Goal: Task Accomplishment & Management: Manage account settings

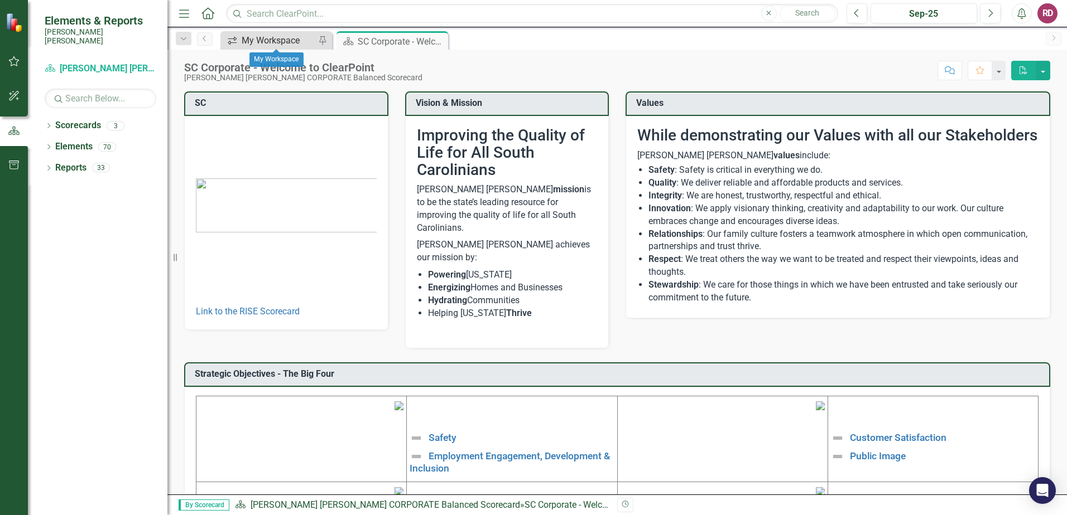
click at [279, 38] on div "My Workspace" at bounding box center [279, 40] width 74 height 14
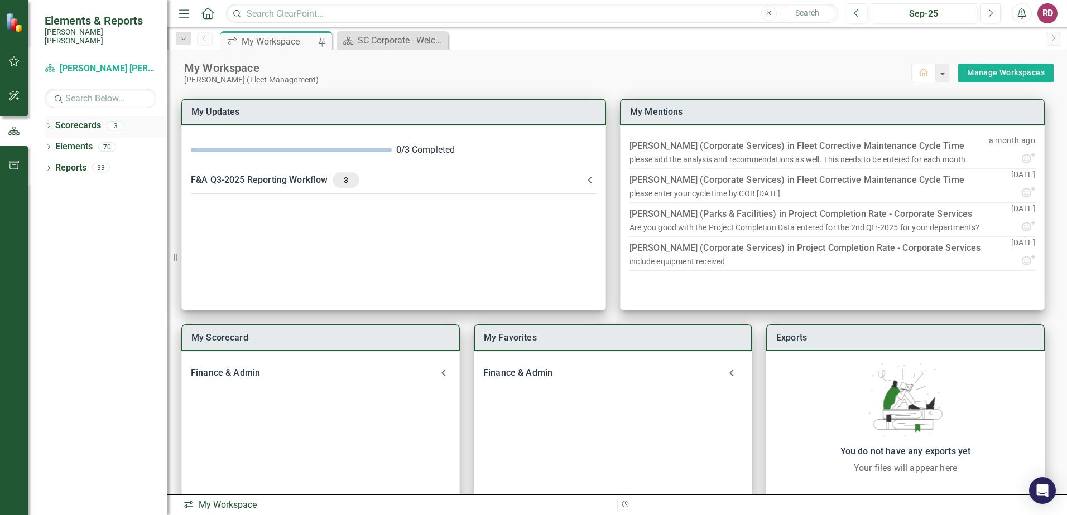
click at [67, 120] on link "Scorecards" at bounding box center [78, 125] width 46 height 13
click at [16, 61] on icon "button" at bounding box center [14, 61] width 12 height 9
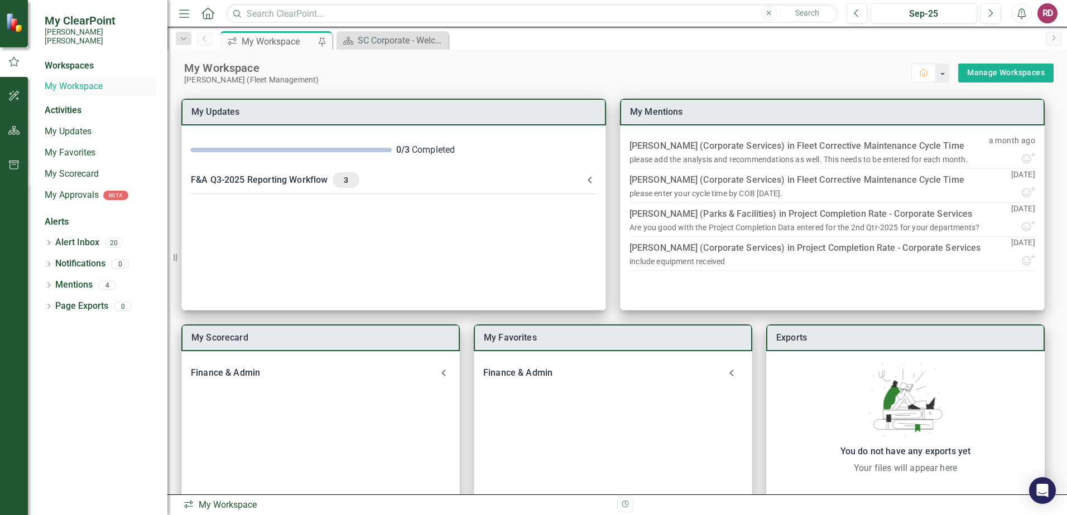
click at [91, 80] on link "My Workspace" at bounding box center [101, 86] width 112 height 13
click at [65, 126] on link "My Updates" at bounding box center [101, 132] width 112 height 13
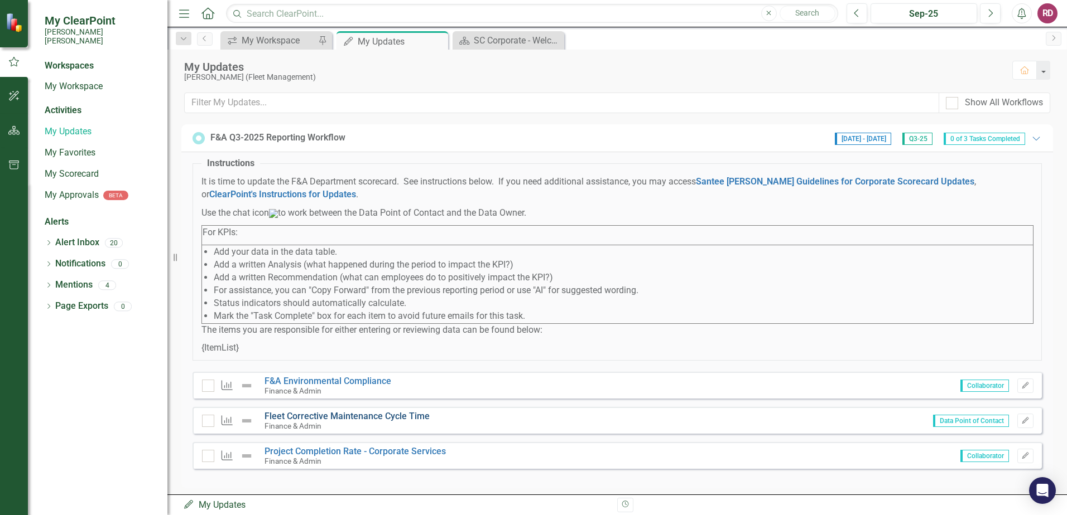
click at [402, 422] on link "Fleet Corrective Maintenance Cycle Time" at bounding box center [346, 416] width 165 height 11
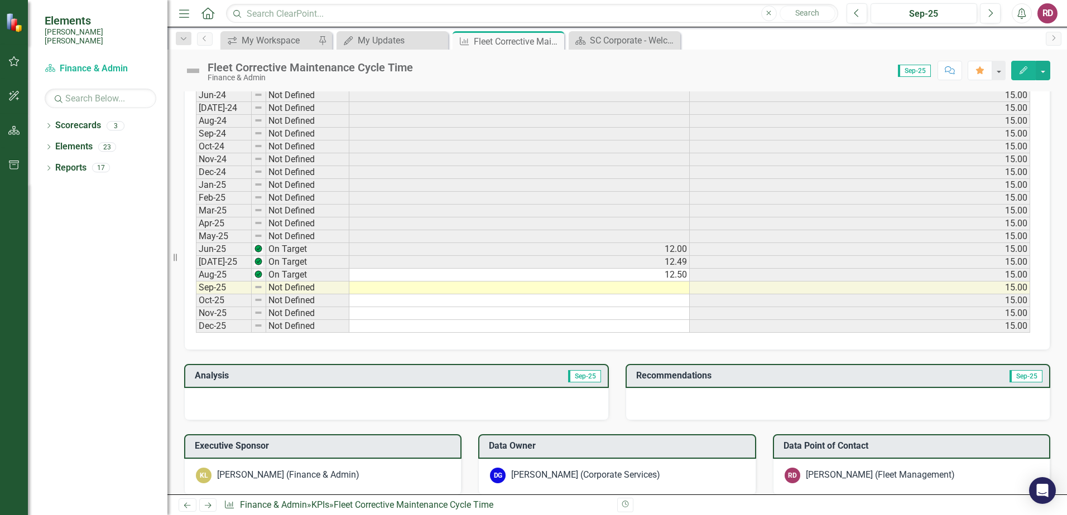
scroll to position [558, 0]
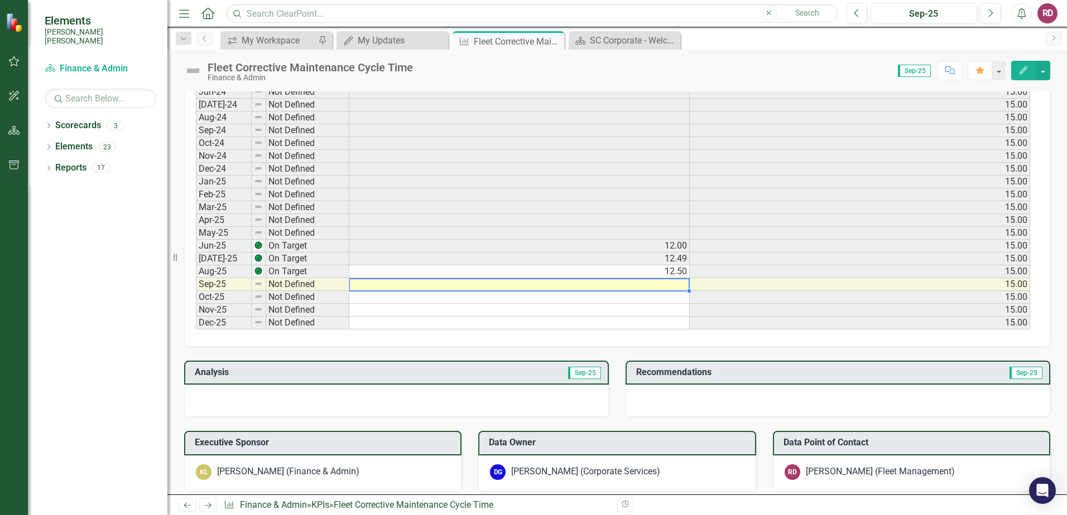
click at [675, 285] on td at bounding box center [519, 284] width 340 height 13
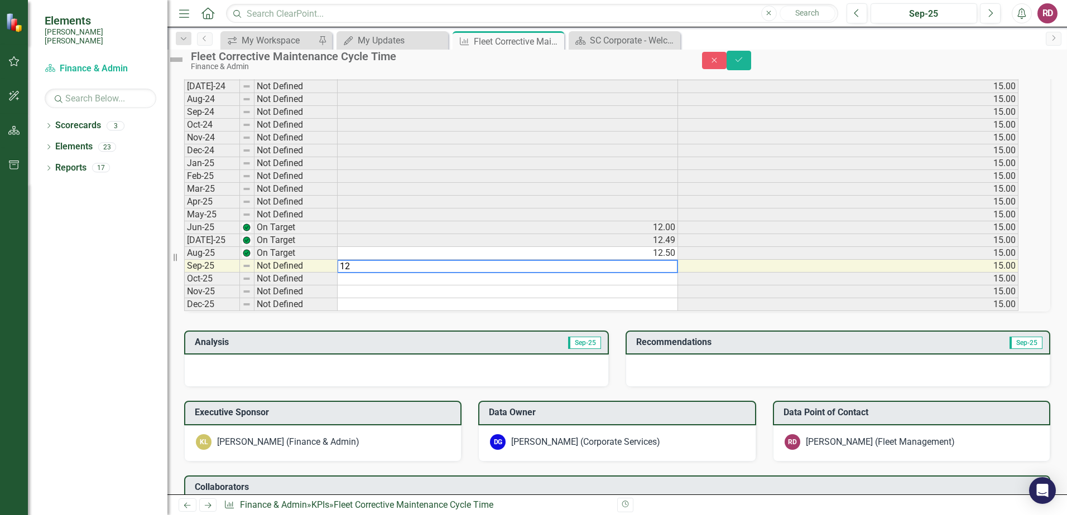
scroll to position [560, 0]
type textarea "12.55"
click at [662, 258] on td "12.50" at bounding box center [508, 251] width 341 height 13
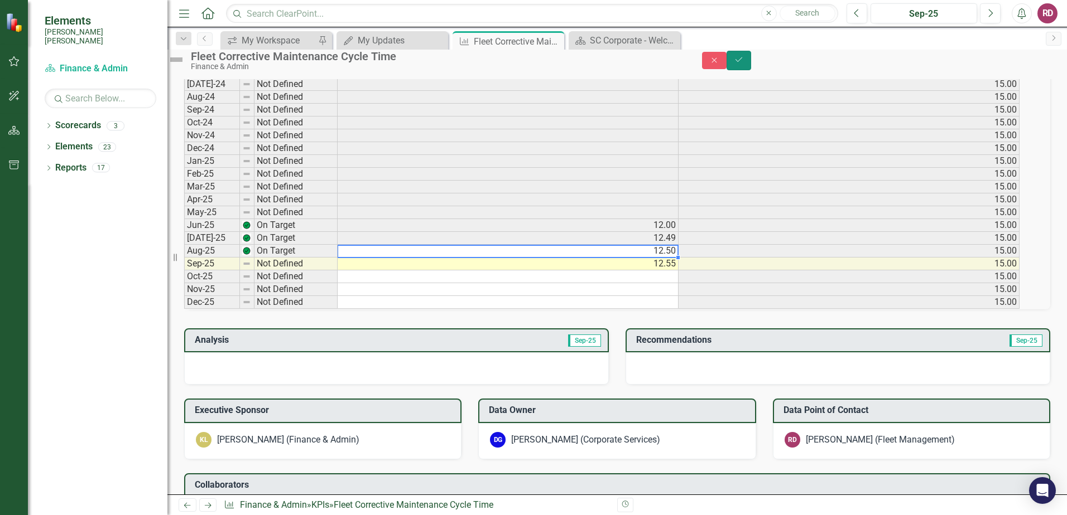
click at [744, 64] on icon "Save" at bounding box center [739, 60] width 10 height 8
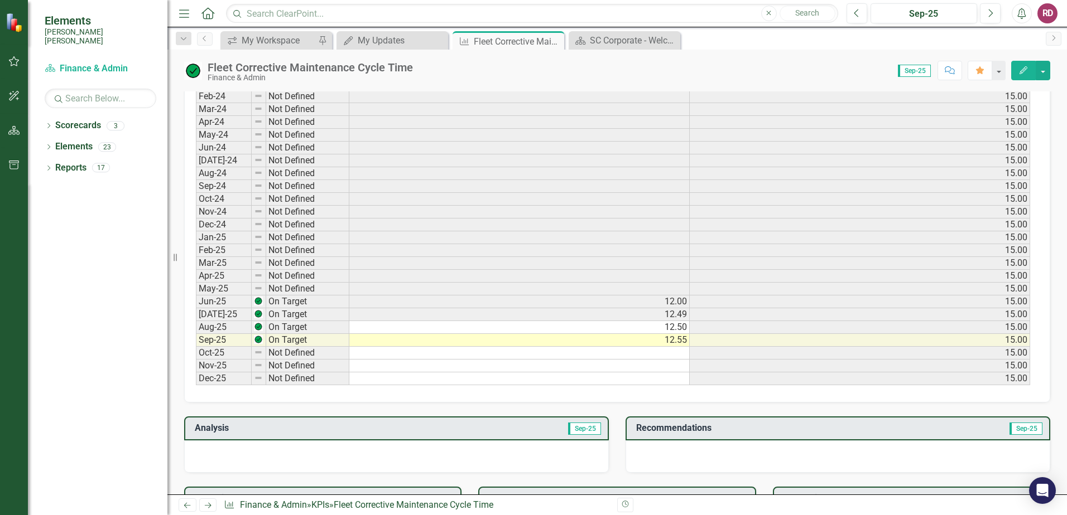
scroll to position [781, 0]
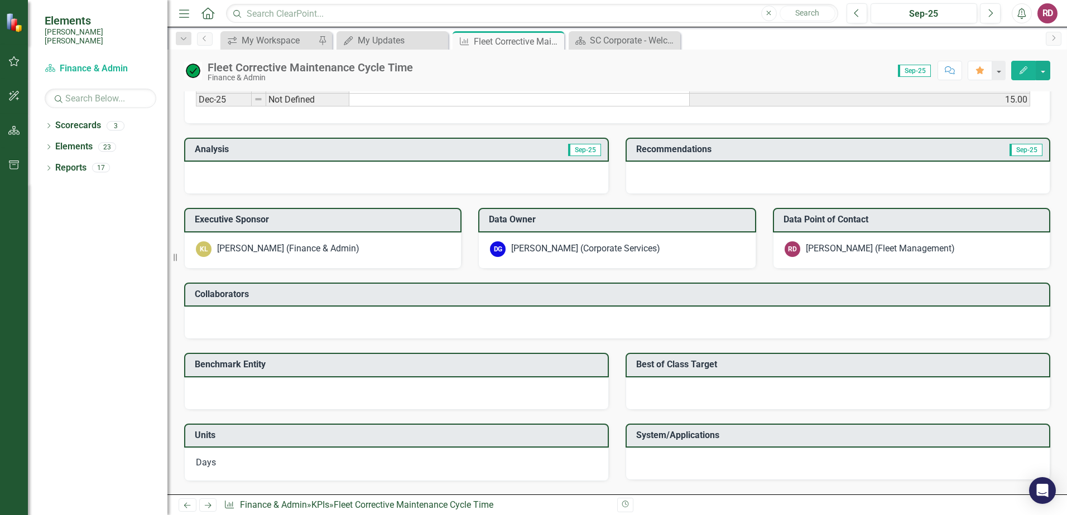
click at [273, 364] on h3 "Benchmark Entity" at bounding box center [398, 365] width 407 height 10
click at [484, 376] on div "Benchmark Entity" at bounding box center [396, 365] width 425 height 25
click at [699, 370] on td "Best of Class Target" at bounding box center [839, 366] width 407 height 18
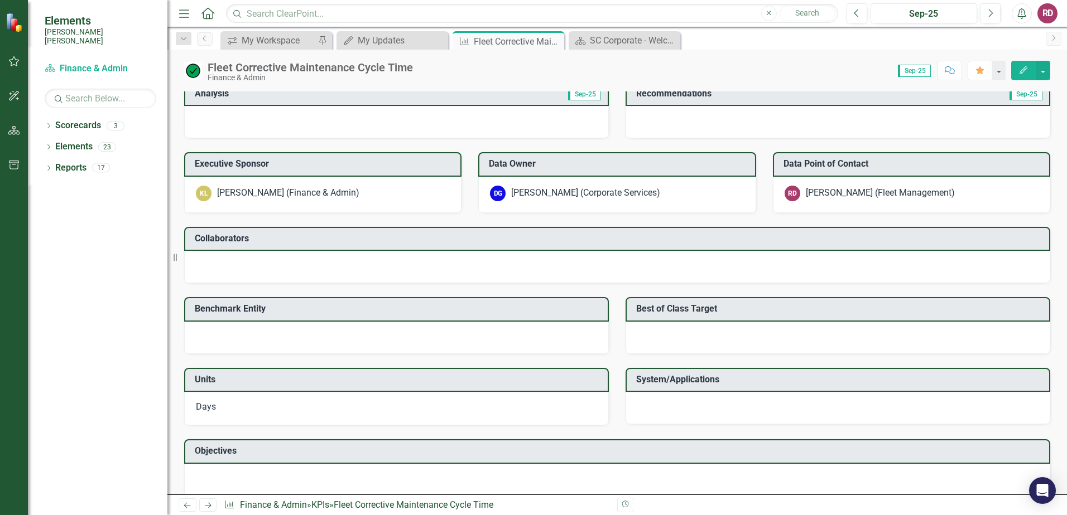
scroll to position [850, 0]
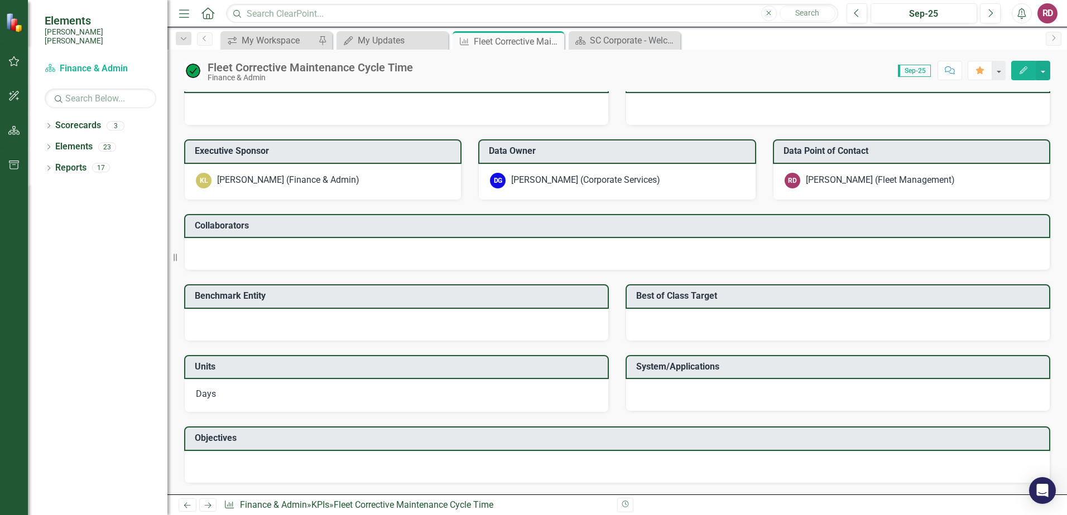
click at [584, 302] on td "Benchmark Entity" at bounding box center [398, 297] width 407 height 18
click at [427, 299] on h3 "Benchmark Entity" at bounding box center [398, 296] width 407 height 10
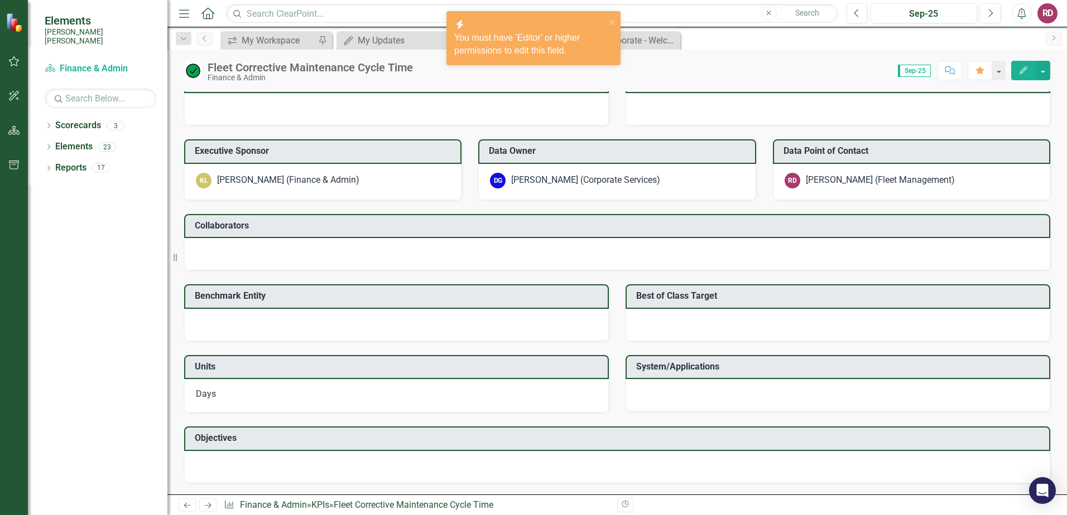
click at [755, 361] on td "System/Applications" at bounding box center [839, 368] width 407 height 18
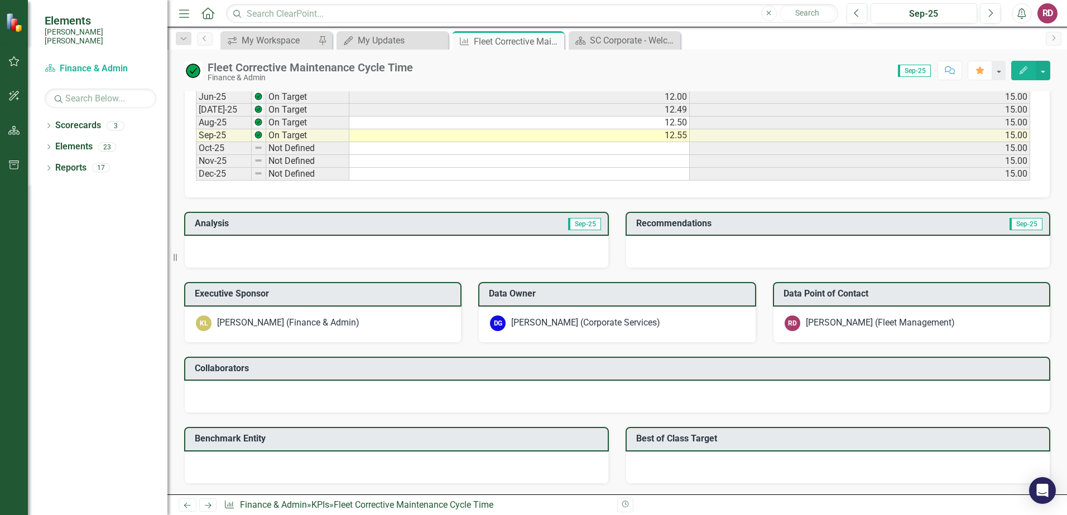
scroll to position [682, 0]
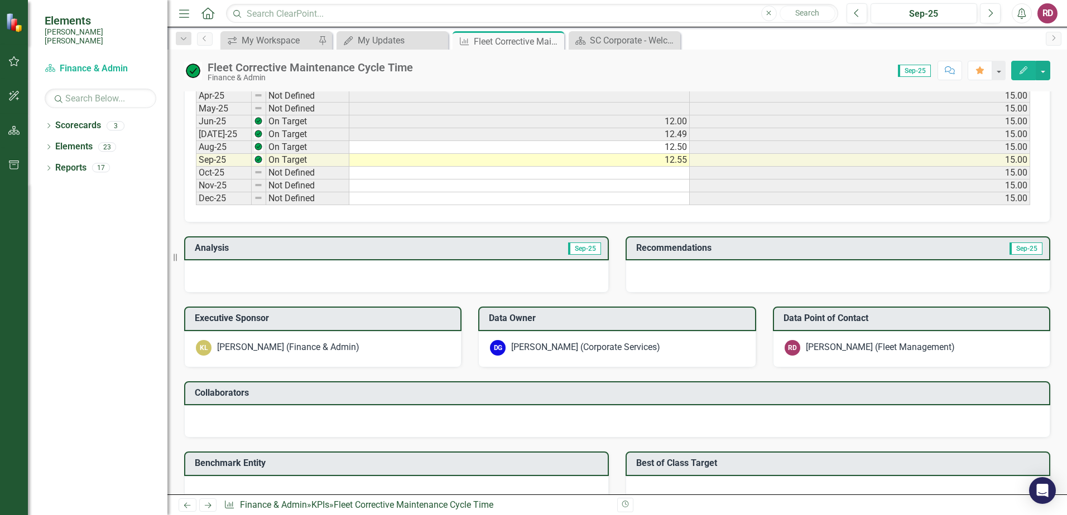
click at [227, 245] on h3 "Analysis" at bounding box center [297, 248] width 204 height 10
click at [576, 251] on span "Sep-25" at bounding box center [584, 249] width 33 height 12
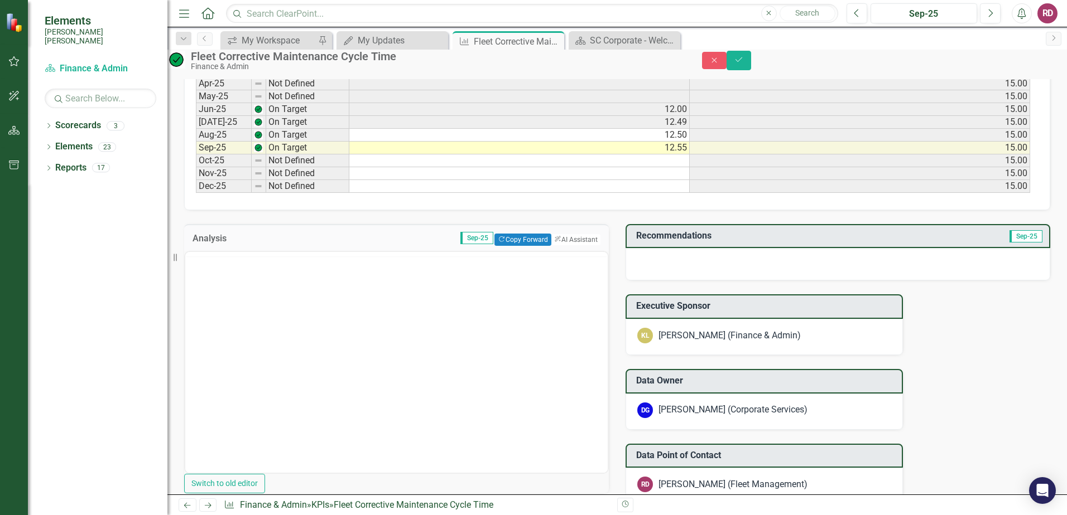
scroll to position [0, 0]
click at [426, 335] on body "Rich Text Area. Press ALT-0 for help." at bounding box center [396, 361] width 422 height 167
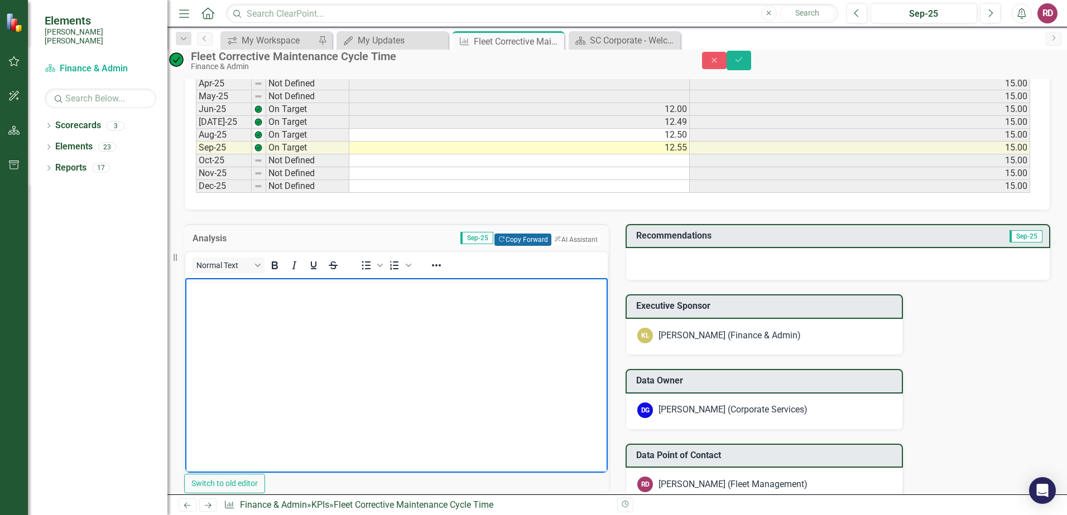
click at [515, 246] on button "Copy Forward Copy Forward" at bounding box center [522, 240] width 56 height 12
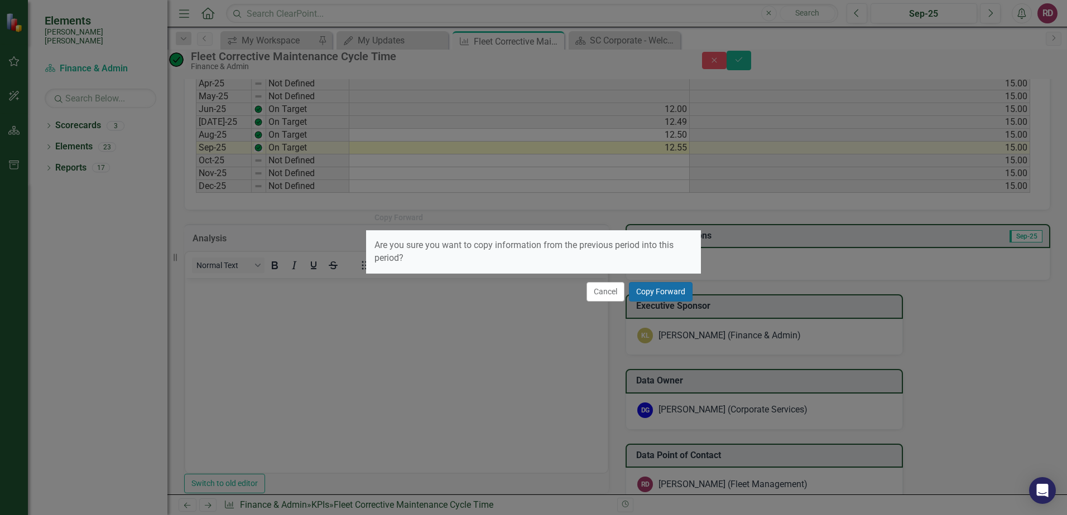
click at [663, 292] on button "Copy Forward" at bounding box center [661, 292] width 64 height 20
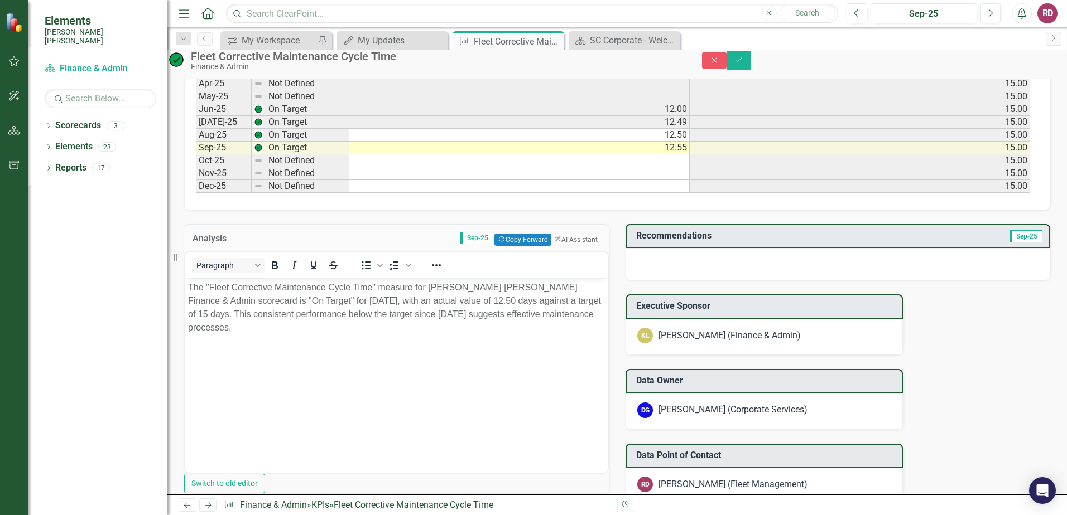
click at [327, 303] on p "The "Fleet Corrective Maintenance Cycle Time" measure for [PERSON_NAME] [PERSON…" at bounding box center [396, 308] width 417 height 54
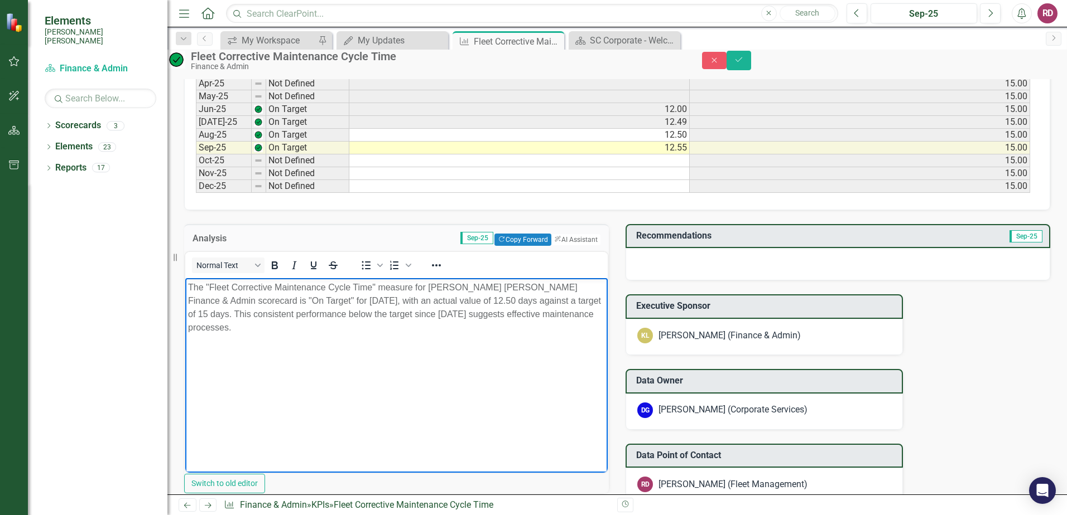
click at [483, 298] on p "The "Fleet Corrective Maintenance Cycle Time" measure for [PERSON_NAME] [PERSON…" at bounding box center [396, 308] width 417 height 54
click at [293, 325] on p "The "Fleet Corrective Maintenance Cycle Time" measure for [PERSON_NAME] [PERSON…" at bounding box center [396, 308] width 417 height 54
